Goal: Task Accomplishment & Management: Use online tool/utility

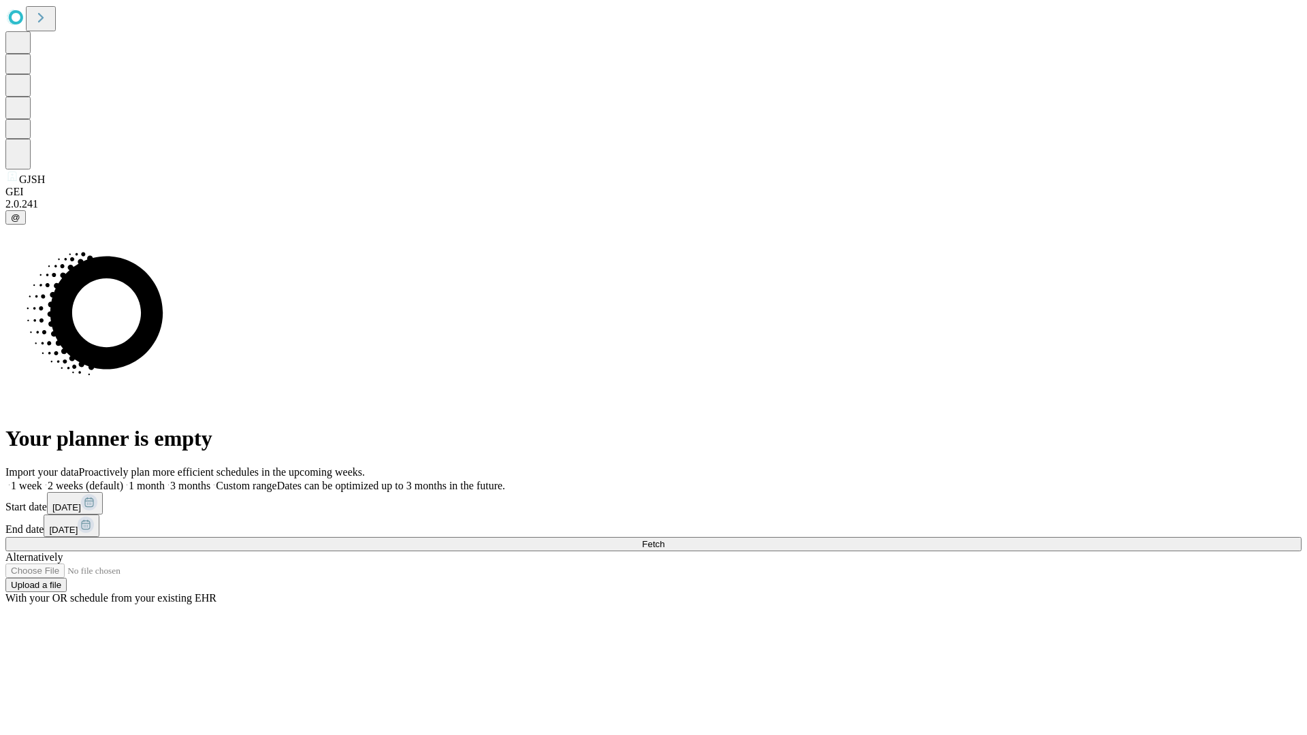
click at [665, 539] on span "Fetch" at bounding box center [653, 544] width 22 height 10
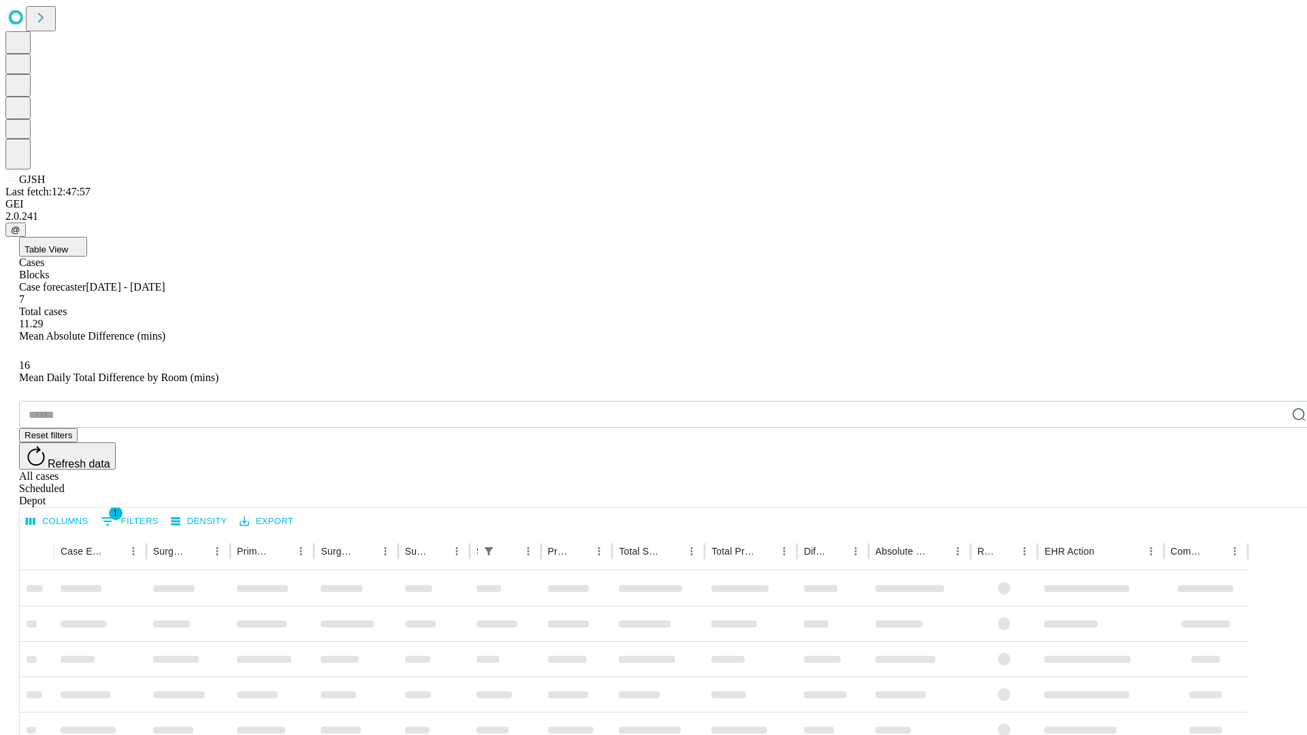
click at [1272, 495] on div "Depot" at bounding box center [667, 501] width 1297 height 12
